Goal: Task Accomplishment & Management: Manage account settings

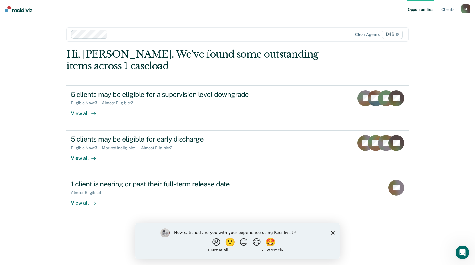
click at [334, 231] on icon "Close survey" at bounding box center [332, 232] width 3 height 3
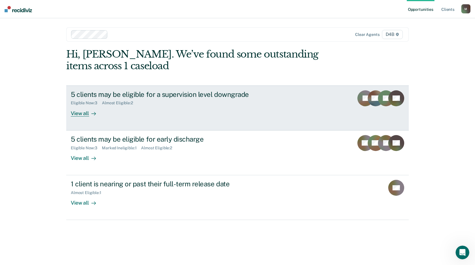
click at [86, 98] on div "5 clients may be eligible for a supervision level downgrade" at bounding box center [171, 94] width 200 height 8
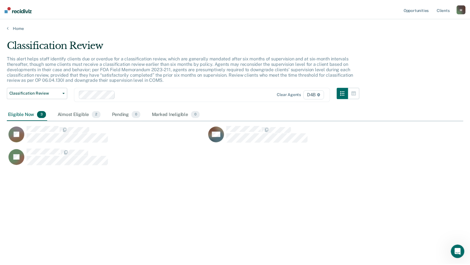
scroll to position [179, 457]
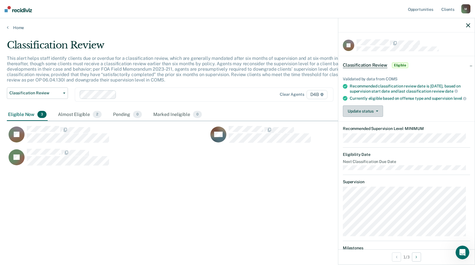
click at [360, 116] on button "Update status" at bounding box center [363, 111] width 40 height 11
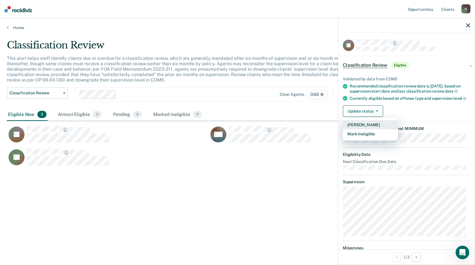
click at [363, 128] on button "[PERSON_NAME]" at bounding box center [370, 124] width 55 height 9
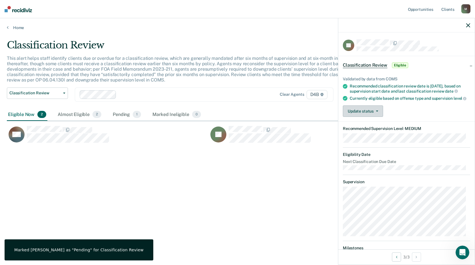
click at [373, 117] on button "Update status" at bounding box center [363, 111] width 40 height 11
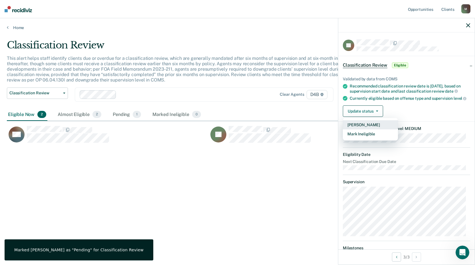
click at [371, 129] on button "[PERSON_NAME]" at bounding box center [370, 124] width 55 height 9
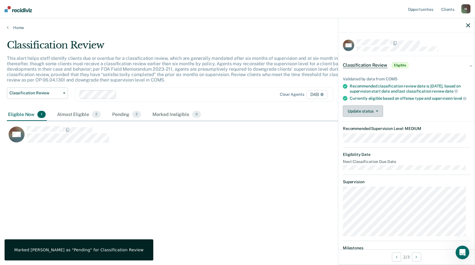
click at [363, 117] on button "Update status" at bounding box center [363, 111] width 40 height 11
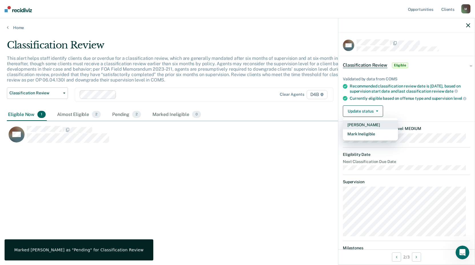
click at [360, 129] on button "[PERSON_NAME]" at bounding box center [370, 124] width 55 height 9
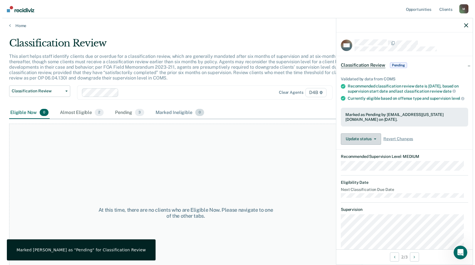
scroll to position [0, 0]
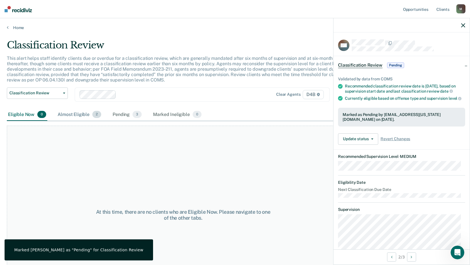
click at [70, 116] on div "Almost Eligible 2" at bounding box center [79, 115] width 46 height 13
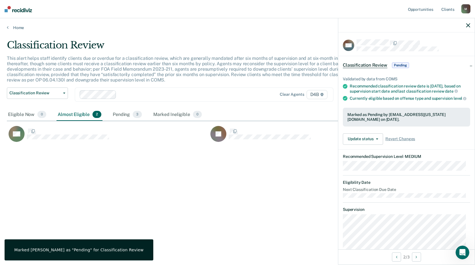
scroll to position [179, 457]
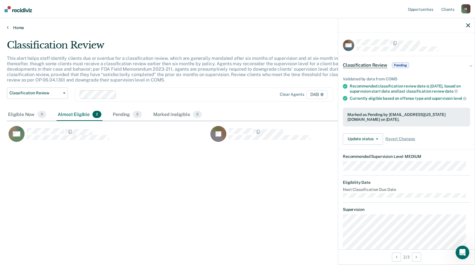
click at [16, 26] on link "Home" at bounding box center [237, 27] width 461 height 5
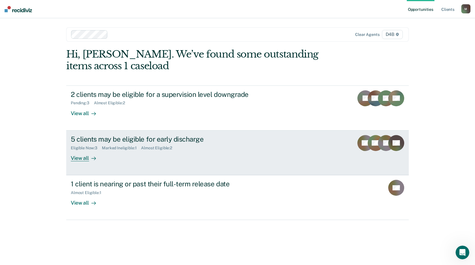
click at [113, 141] on div "5 clients may be eligible for early discharge" at bounding box center [171, 139] width 200 height 8
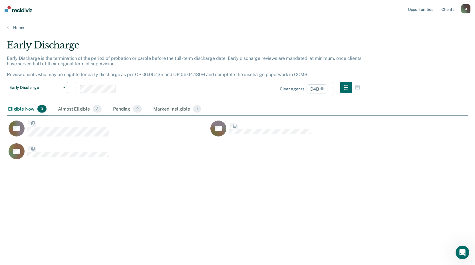
scroll to position [179, 457]
click at [83, 112] on div "Almost Eligible 2" at bounding box center [80, 109] width 46 height 13
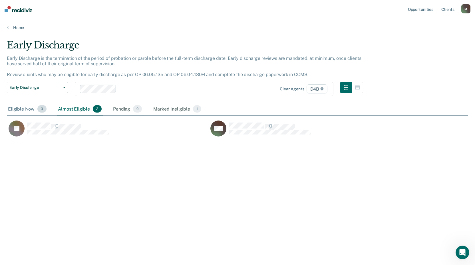
click at [24, 109] on div "Eligible Now 3" at bounding box center [27, 109] width 41 height 13
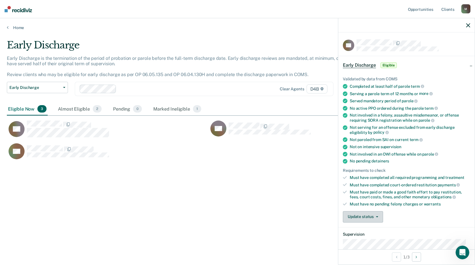
click at [364, 216] on button "Update status" at bounding box center [363, 216] width 40 height 11
click at [371, 229] on button "[PERSON_NAME]" at bounding box center [370, 230] width 55 height 9
click at [374, 214] on button "Update status" at bounding box center [363, 216] width 40 height 11
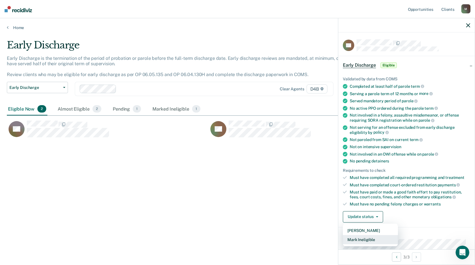
click at [371, 238] on button "Mark Ineligible" at bounding box center [370, 239] width 55 height 9
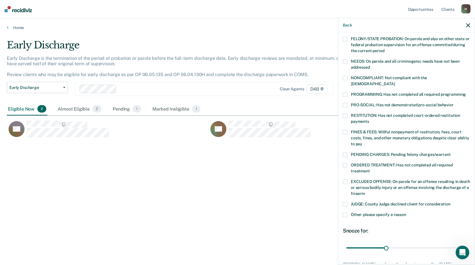
scroll to position [86, 0]
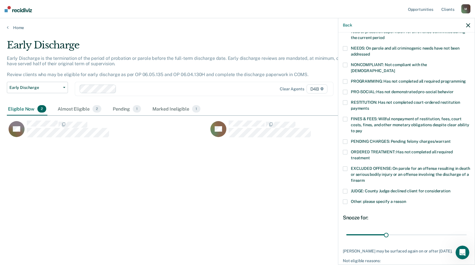
click at [390, 199] on span "Other: please specify a reason" at bounding box center [378, 201] width 55 height 5
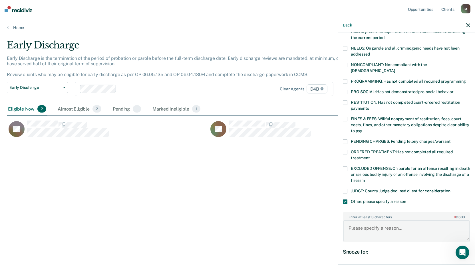
click at [371, 220] on textarea "Enter at least 3 characters 0 / 1600" at bounding box center [406, 230] width 126 height 21
type textarea "O"
type textarea "[PERSON_NAME] was recently violated for assaultive behavior and completed sanct…"
click at [217, 204] on div "Early Discharge Early Discharge is the termination of the period of probation o…" at bounding box center [237, 130] width 461 height 183
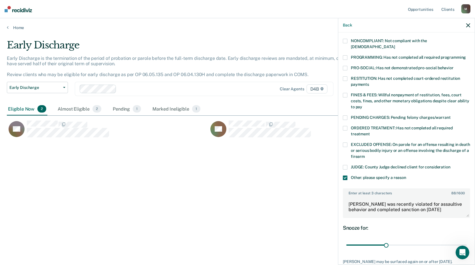
scroll to position [144, 0]
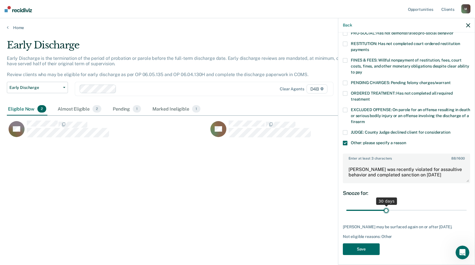
click at [386, 206] on input "range" at bounding box center [406, 211] width 120 height 10
type input "30"
drag, startPoint x: 384, startPoint y: 202, endPoint x: 385, endPoint y: 205, distance: 3.2
click at [385, 206] on input "range" at bounding box center [406, 211] width 120 height 10
click at [362, 245] on button "Save" at bounding box center [361, 250] width 37 height 12
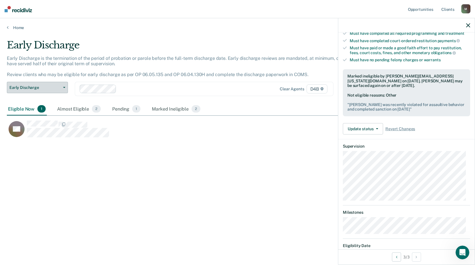
click at [33, 87] on span "Early Discharge" at bounding box center [34, 87] width 51 height 5
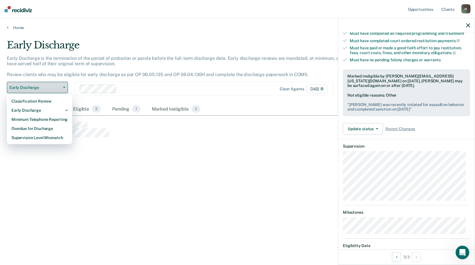
click at [33, 87] on span "Early Discharge" at bounding box center [34, 87] width 51 height 5
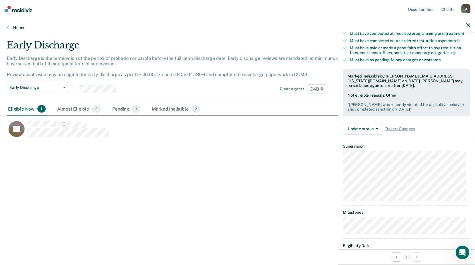
click at [11, 25] on link "Home" at bounding box center [237, 27] width 461 height 5
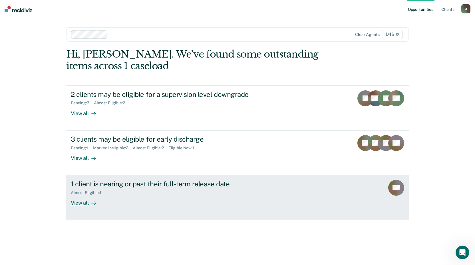
click at [129, 189] on div "Almost Eligible : 1" at bounding box center [171, 191] width 200 height 7
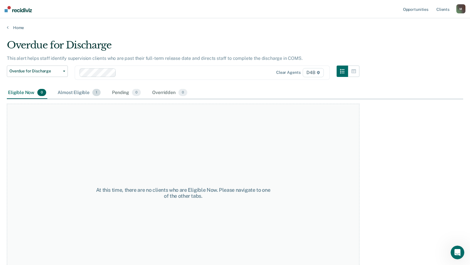
click at [73, 93] on div "Almost Eligible 1" at bounding box center [78, 93] width 45 height 13
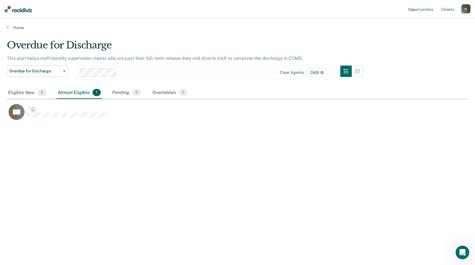
scroll to position [179, 457]
click at [12, 29] on link "Home" at bounding box center [237, 27] width 461 height 5
